Goal: Navigation & Orientation: Find specific page/section

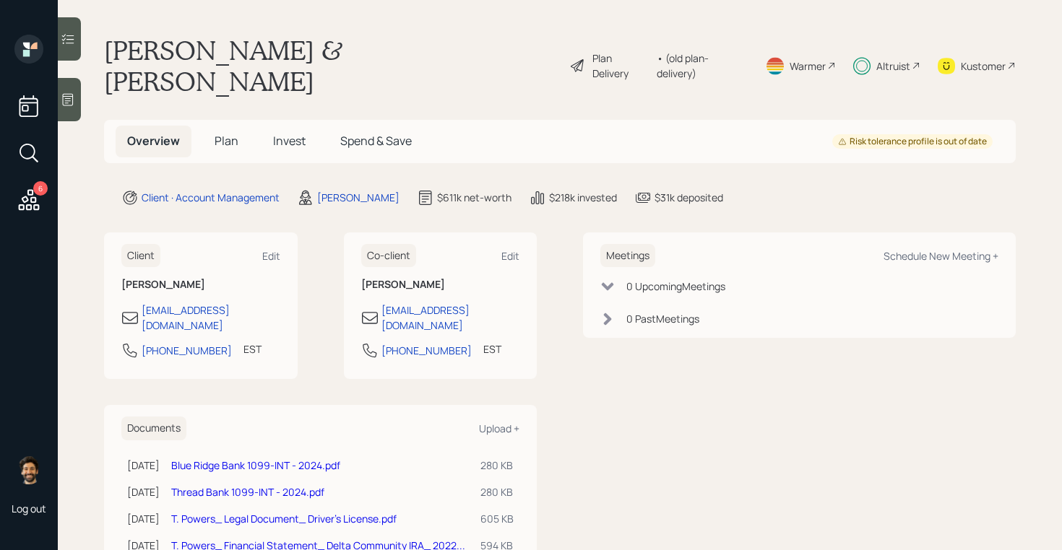
click at [281, 133] on span "Invest" at bounding box center [289, 141] width 33 height 16
